Goal: Task Accomplishment & Management: Complete application form

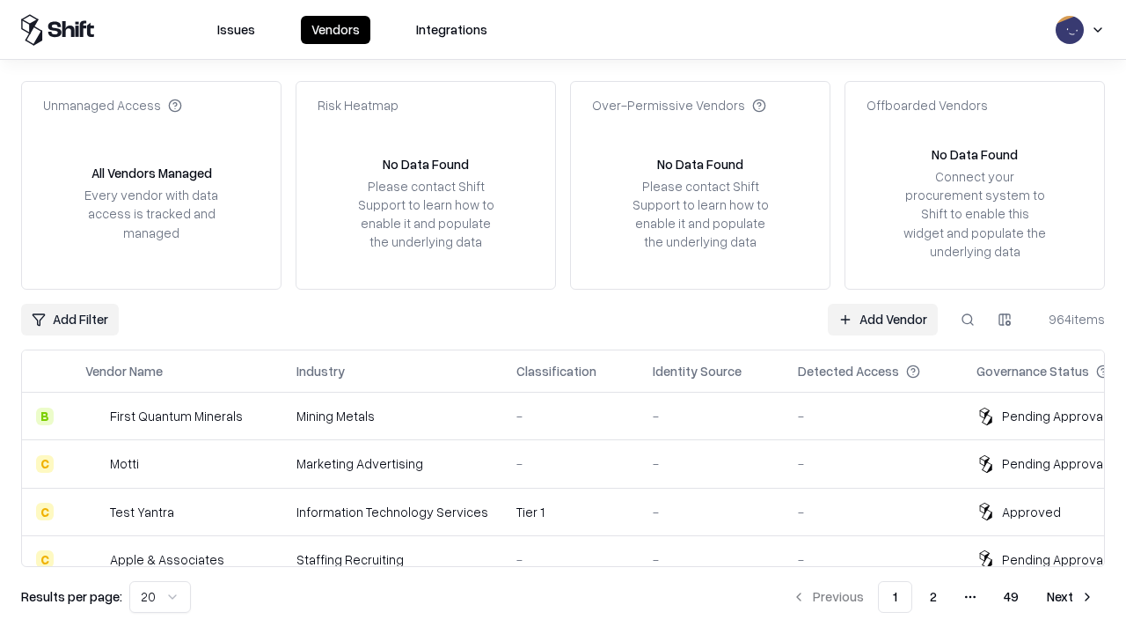
click at [883, 319] on link "Add Vendor" at bounding box center [883, 320] width 110 height 32
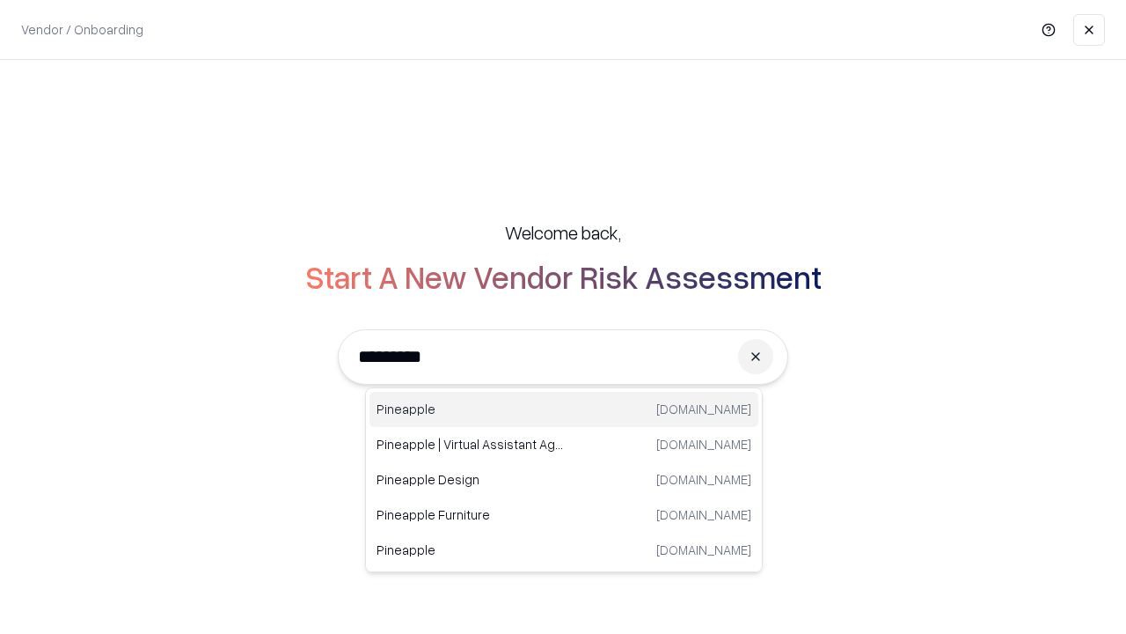
click at [564, 409] on div "Pineapple [DOMAIN_NAME]" at bounding box center [564, 409] width 389 height 35
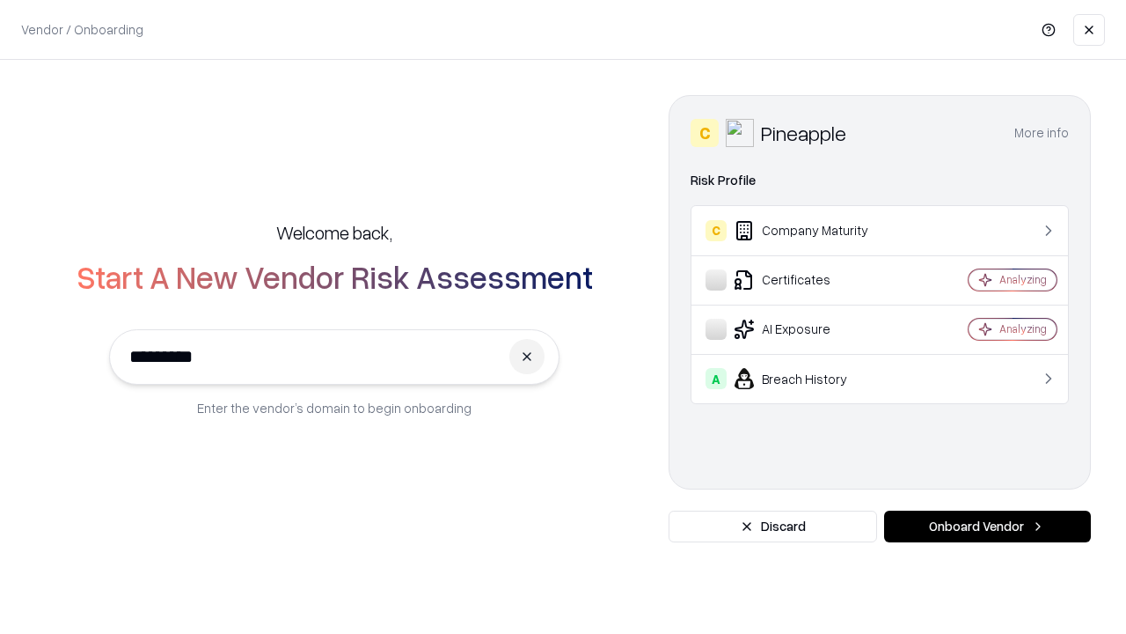
type input "*********"
click at [987, 526] on button "Onboard Vendor" at bounding box center [987, 526] width 207 height 32
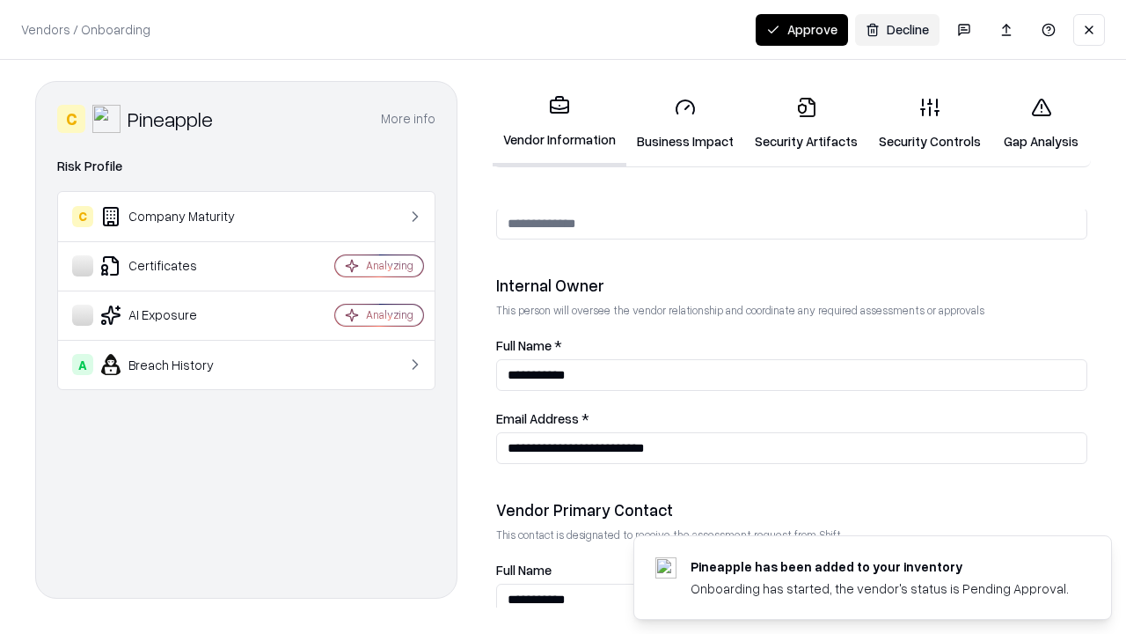
scroll to position [912, 0]
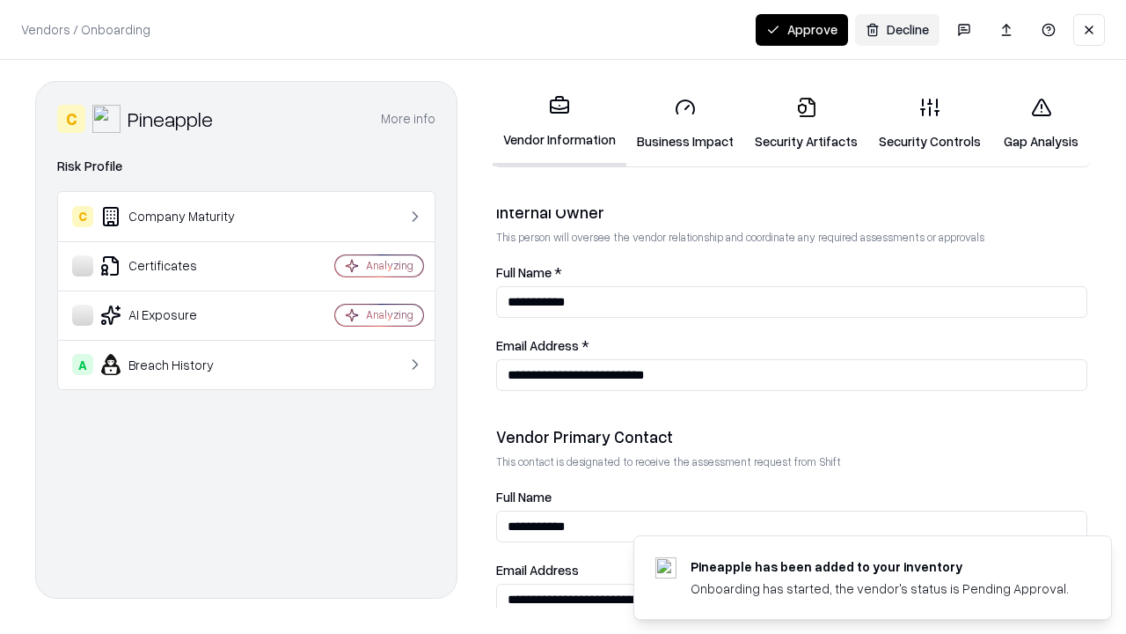
click at [686, 123] on link "Business Impact" at bounding box center [686, 124] width 118 height 82
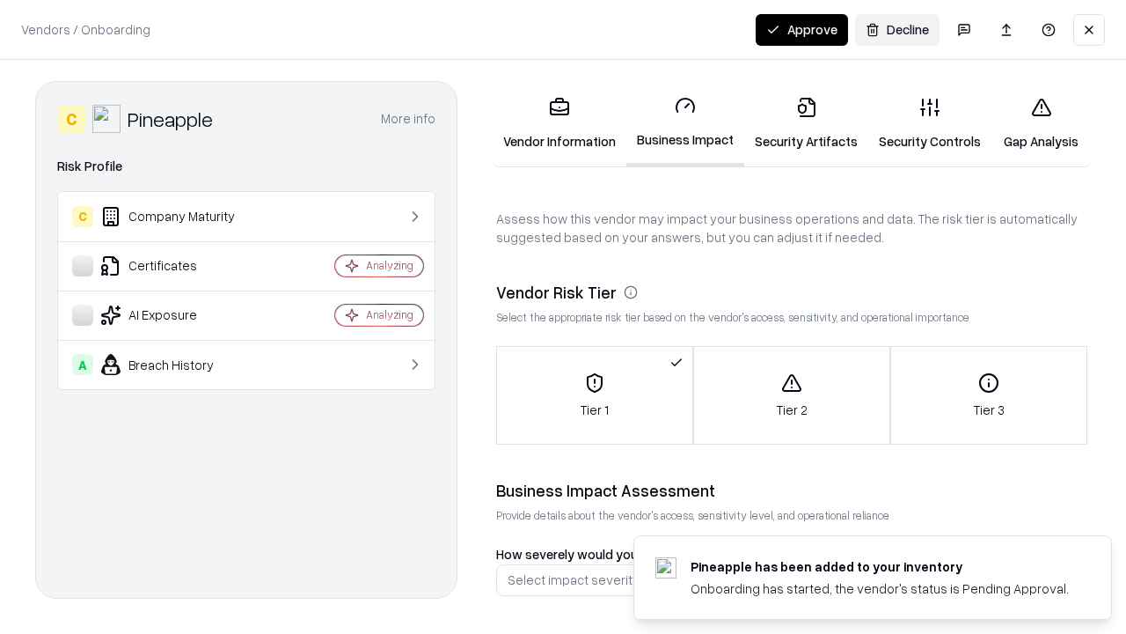
click at [806, 123] on link "Security Artifacts" at bounding box center [806, 124] width 124 height 82
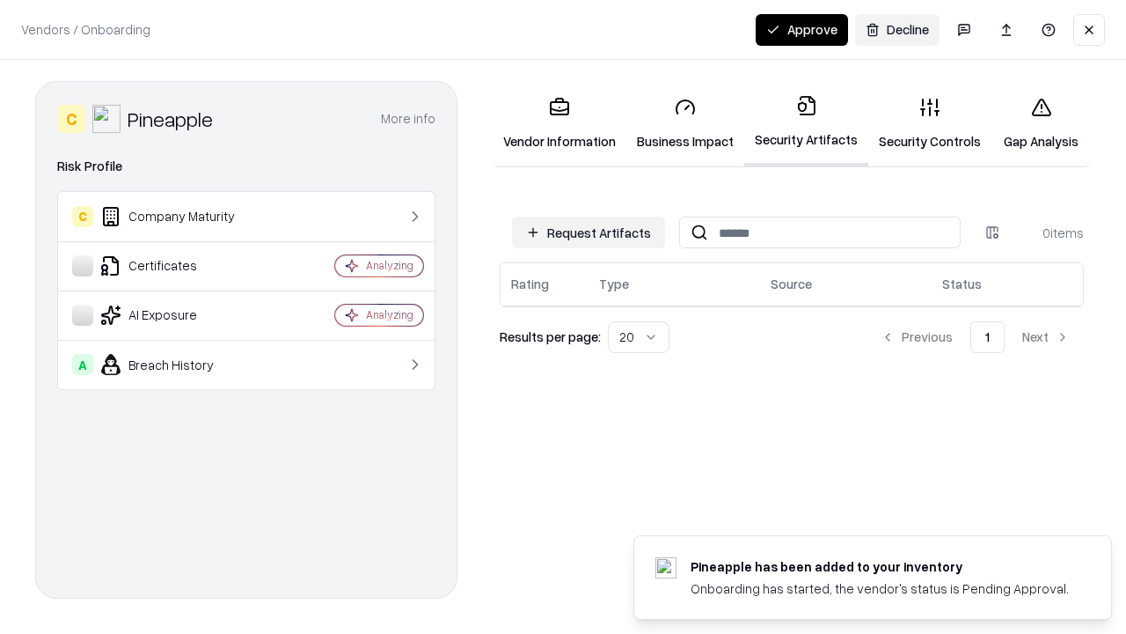
click at [589, 232] on button "Request Artifacts" at bounding box center [588, 232] width 153 height 32
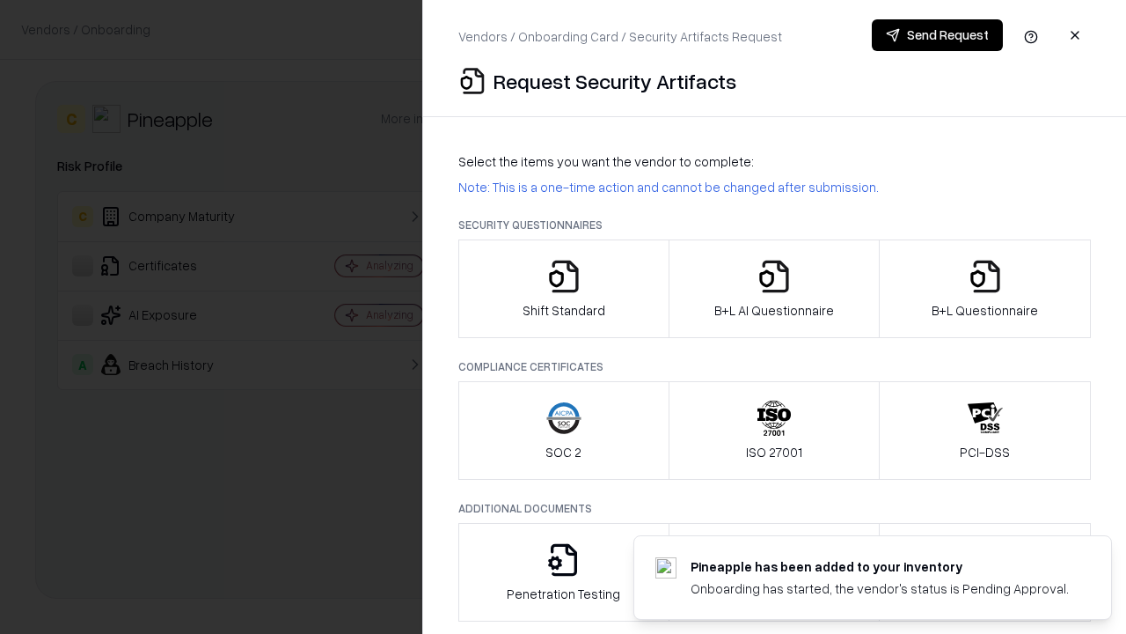
click at [563, 289] on icon "button" at bounding box center [563, 276] width 35 height 35
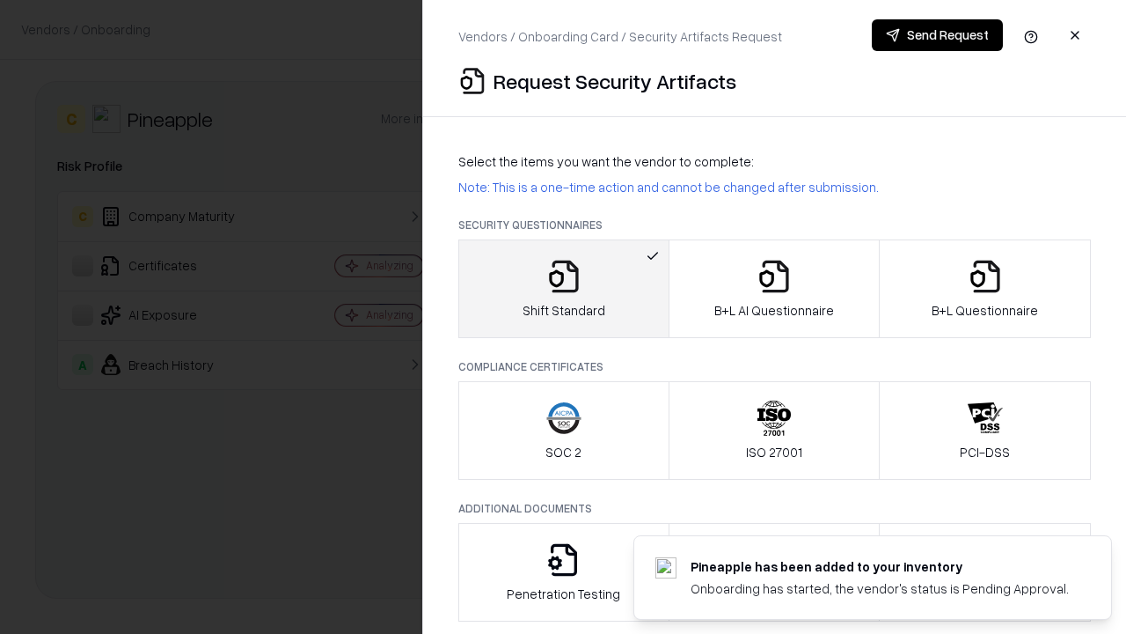
click at [937, 35] on button "Send Request" at bounding box center [937, 35] width 131 height 32
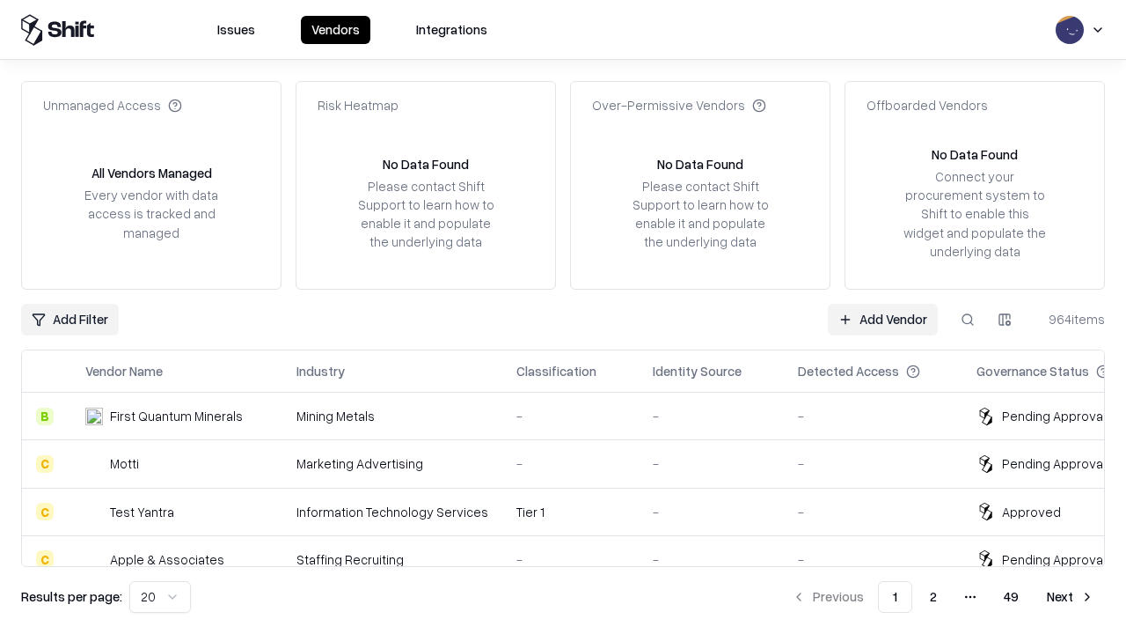
click at [968, 319] on button at bounding box center [968, 320] width 32 height 32
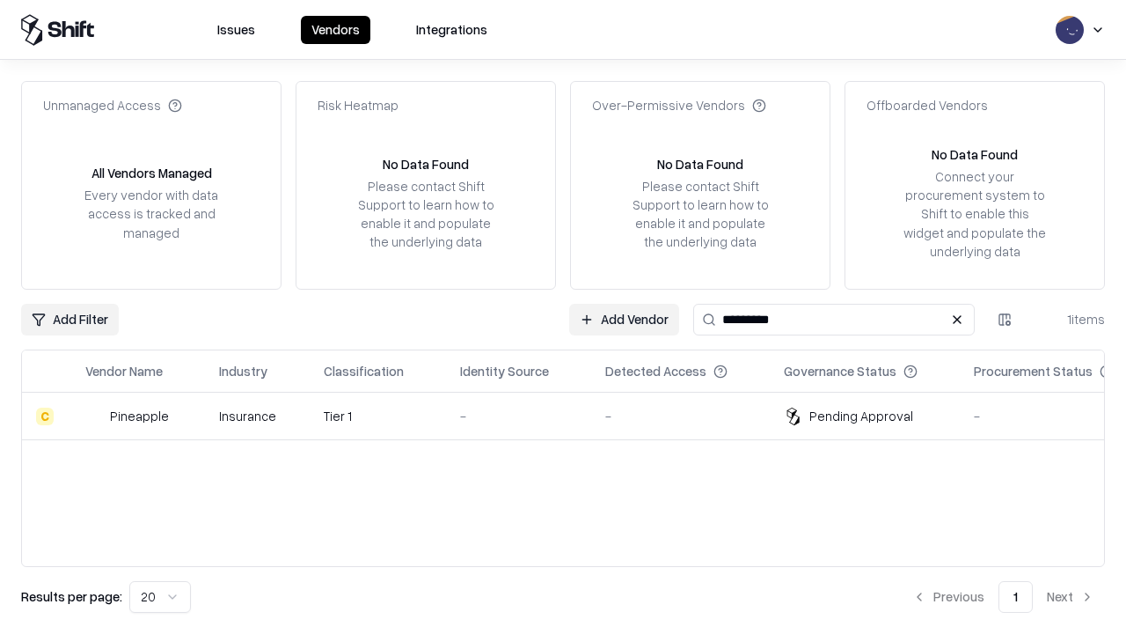
type input "*********"
click at [574, 415] on div "-" at bounding box center [518, 416] width 117 height 18
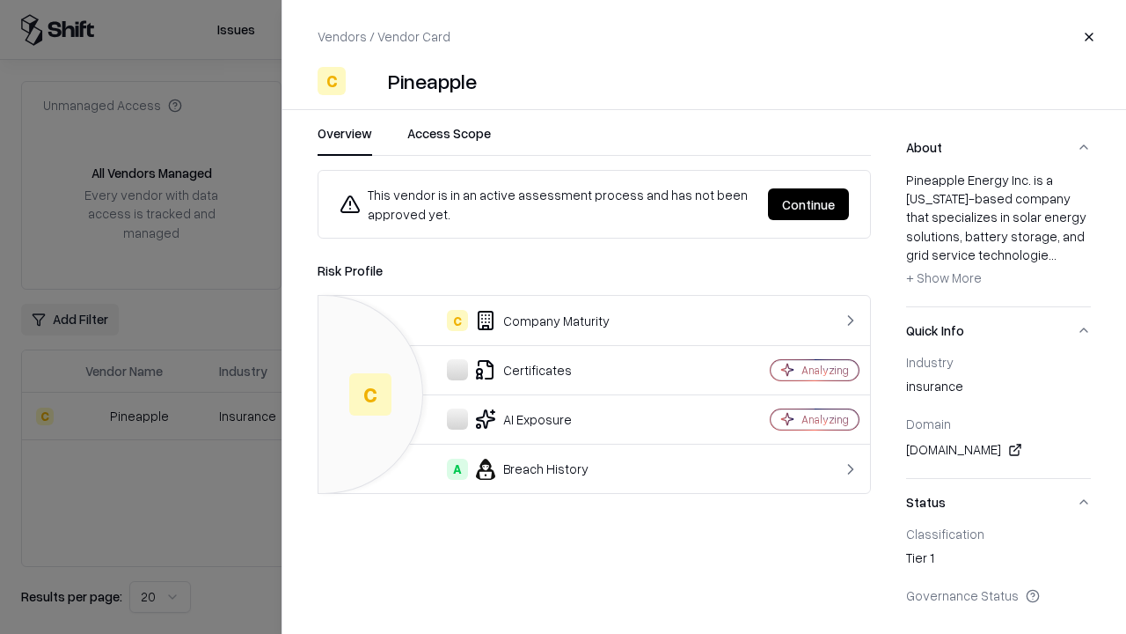
click at [809, 204] on button "Continue" at bounding box center [808, 204] width 81 height 32
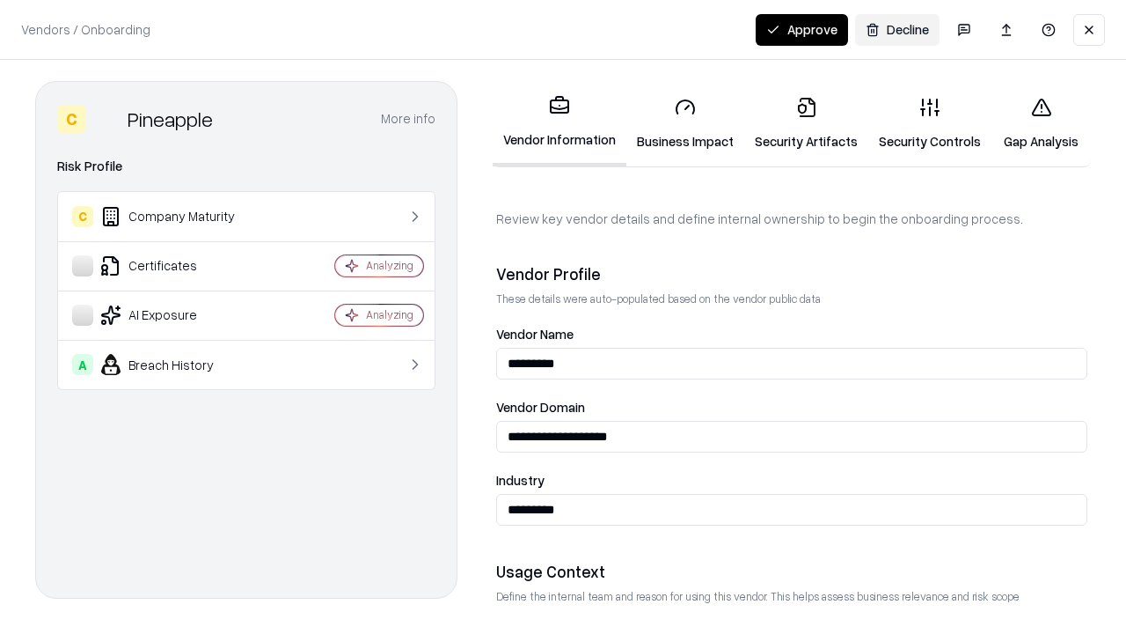
click at [806, 123] on link "Security Artifacts" at bounding box center [806, 124] width 124 height 82
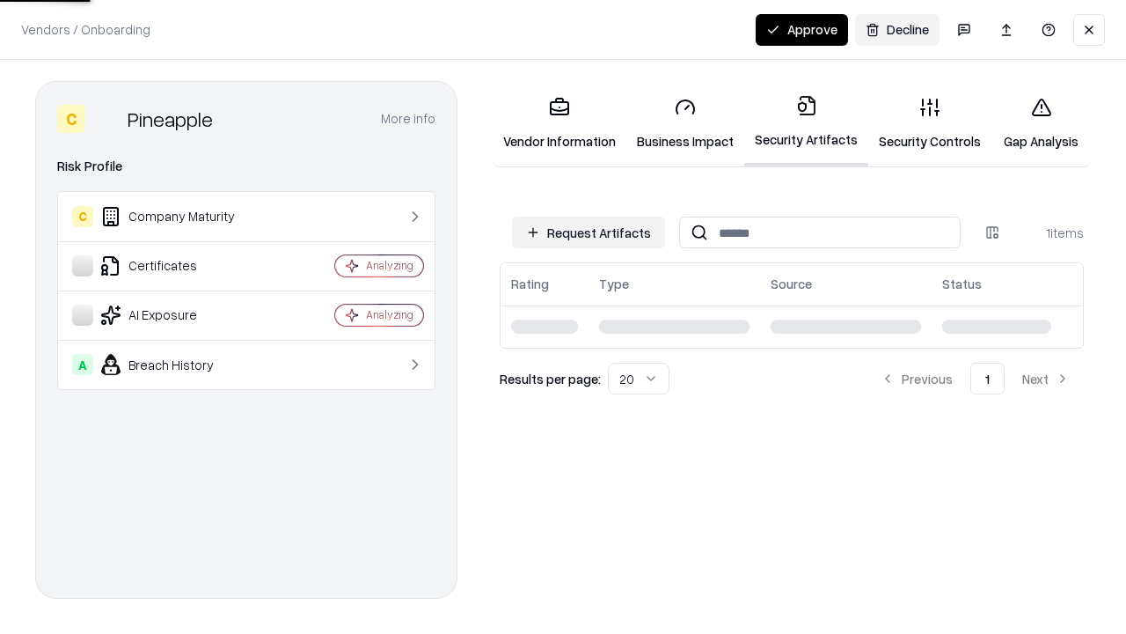
click at [802, 29] on button "Approve" at bounding box center [802, 30] width 92 height 32
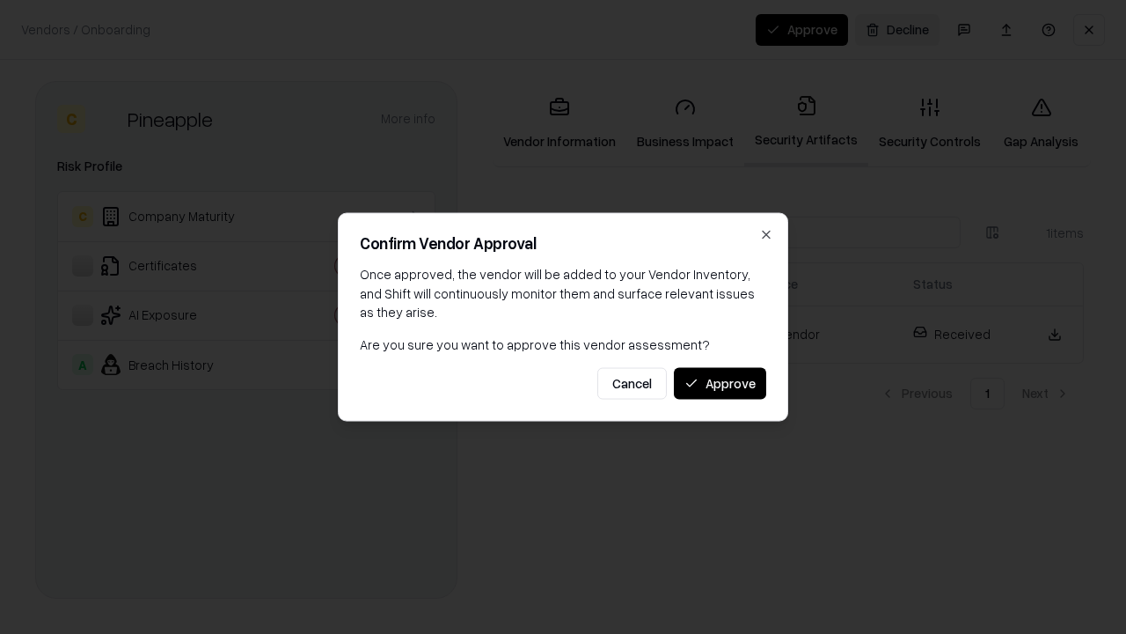
click at [720, 383] on button "Approve" at bounding box center [720, 383] width 92 height 32
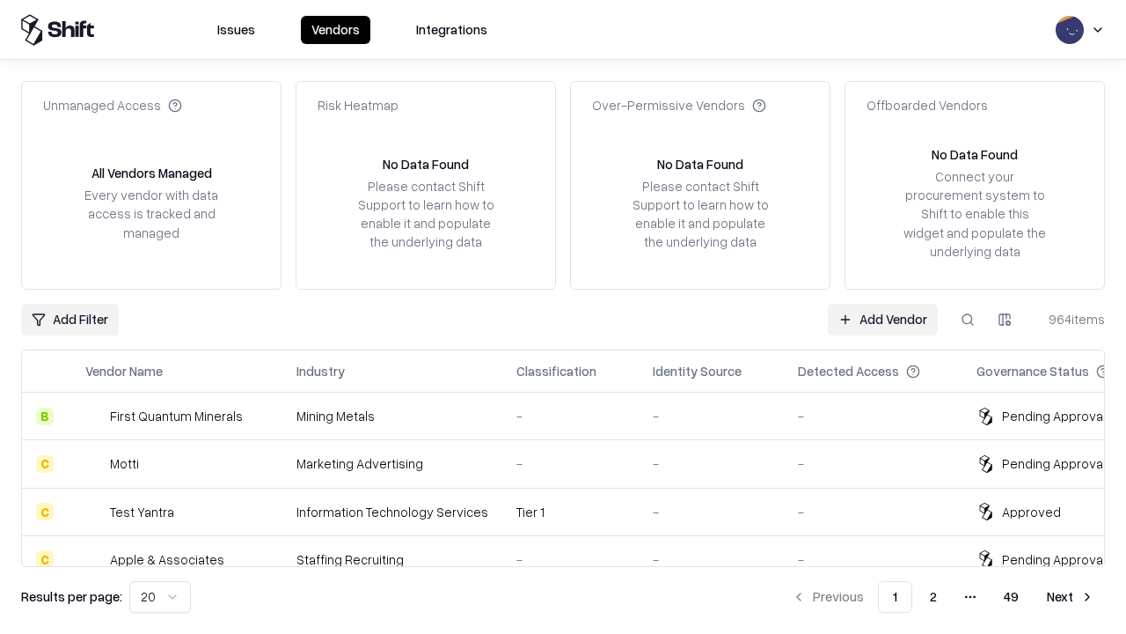
type input "*********"
click at [883, 319] on link "Add Vendor" at bounding box center [883, 320] width 110 height 32
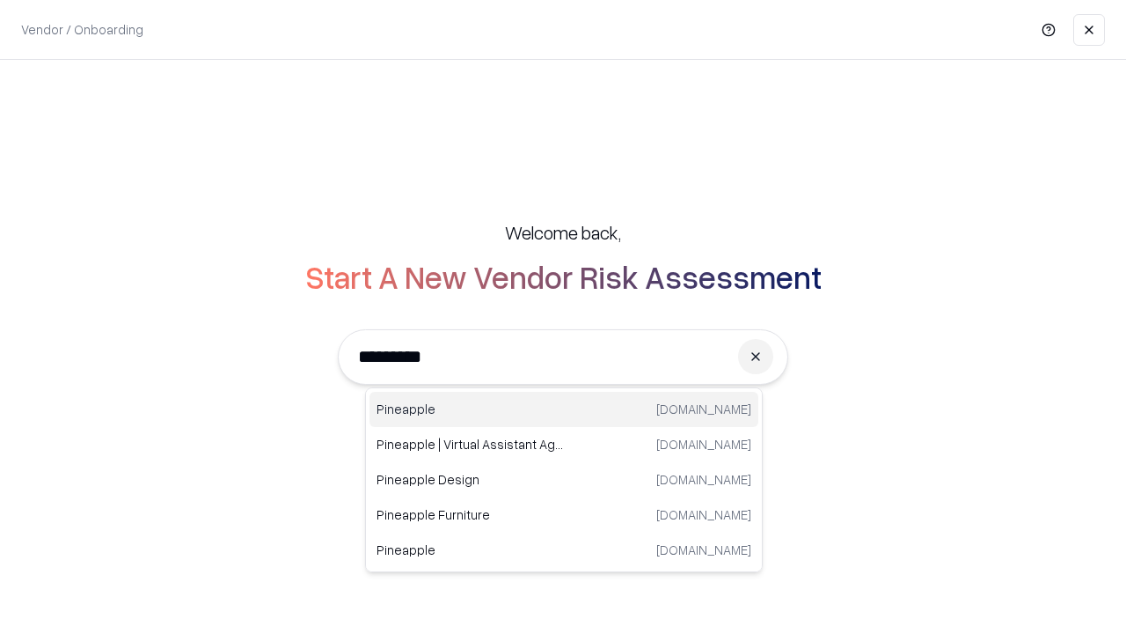
click at [564, 409] on div "Pineapple [DOMAIN_NAME]" at bounding box center [564, 409] width 389 height 35
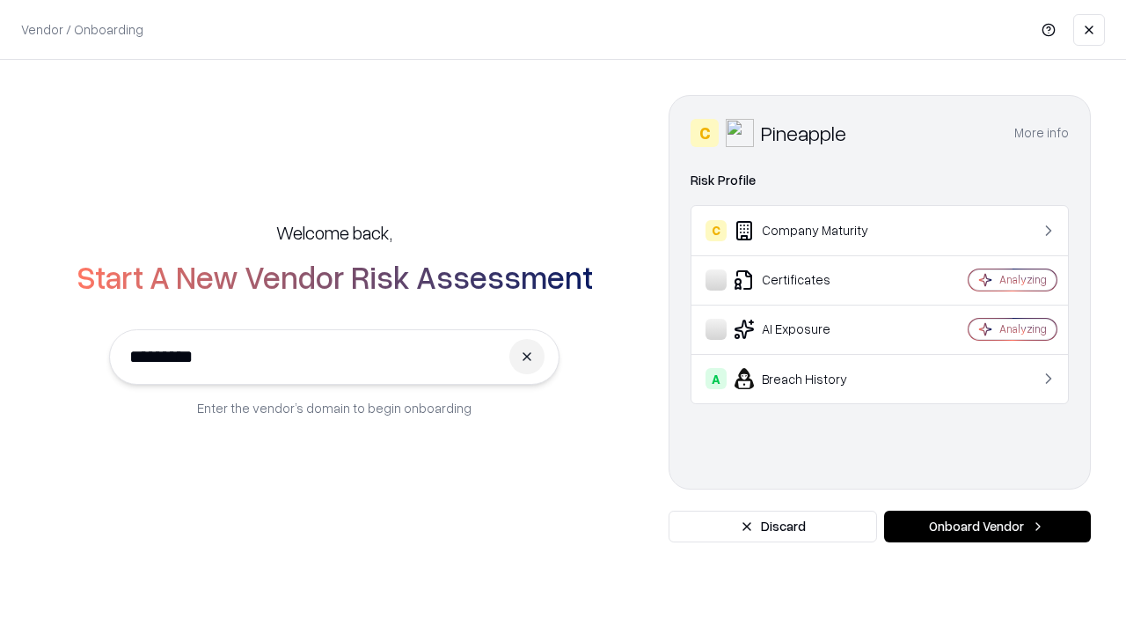
type input "*********"
click at [987, 526] on button "Onboard Vendor" at bounding box center [987, 526] width 207 height 32
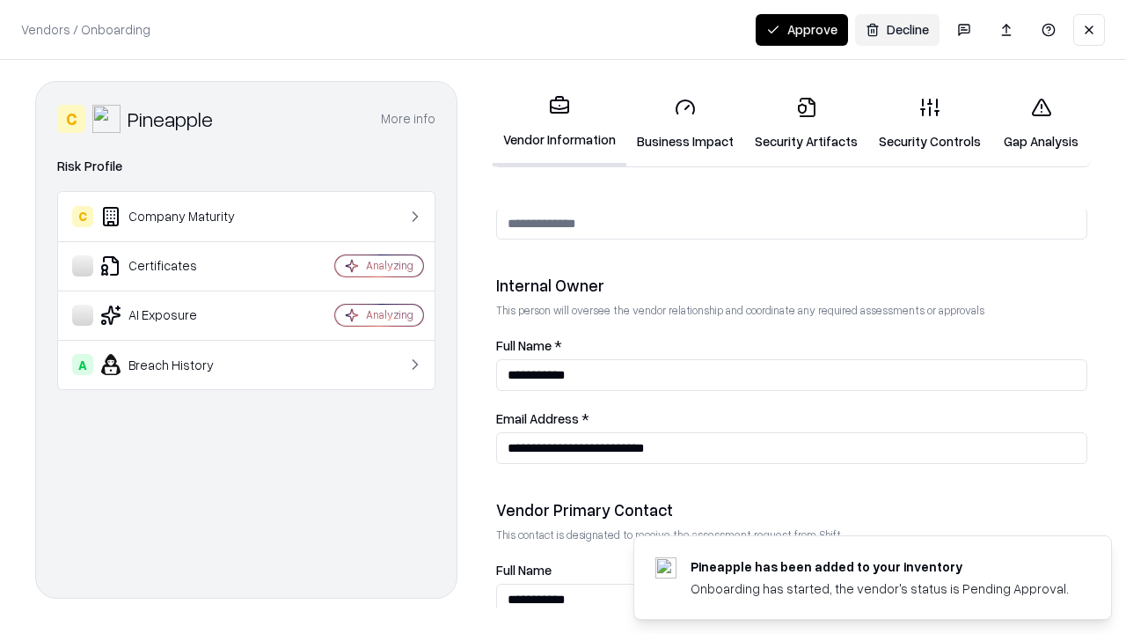
scroll to position [912, 0]
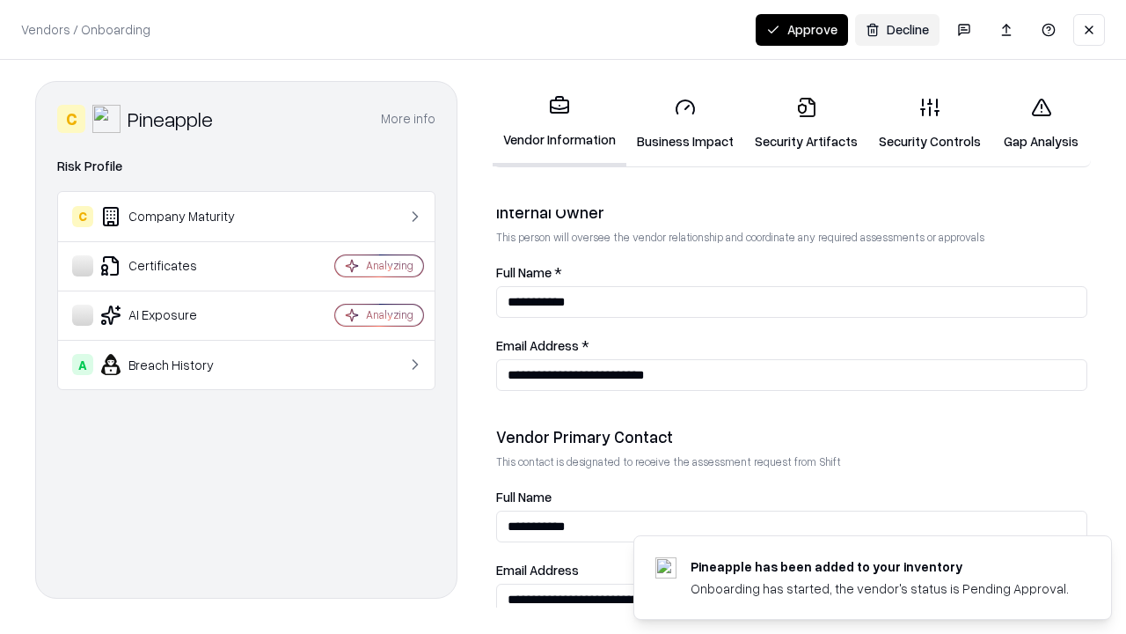
click at [802, 29] on button "Approve" at bounding box center [802, 30] width 92 height 32
